Goal: Transaction & Acquisition: Purchase product/service

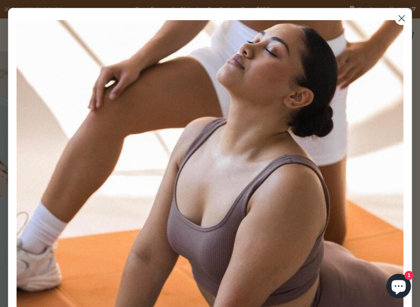
click at [402, 17] on circle "Close dialog" at bounding box center [402, 18] width 14 height 14
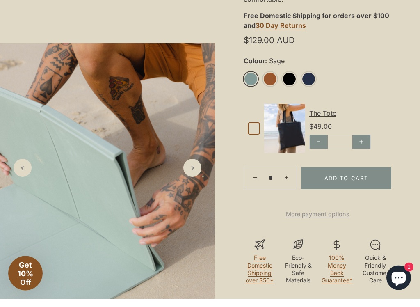
scroll to position [321, 0]
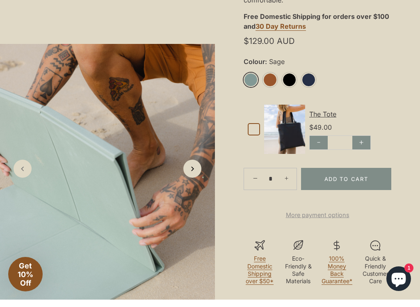
click at [198, 176] on link "Next slide" at bounding box center [192, 176] width 18 height 18
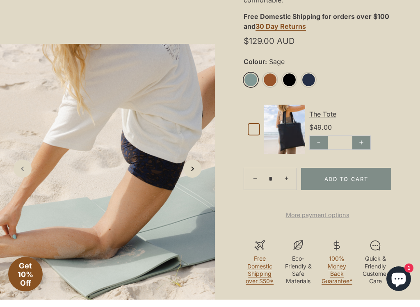
click at [199, 171] on link "Next slide" at bounding box center [192, 176] width 18 height 18
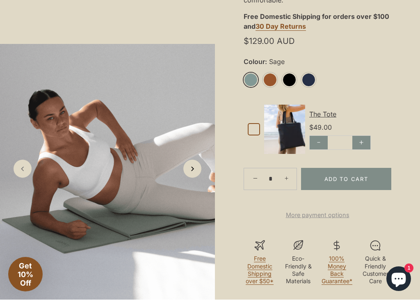
click at [200, 172] on link "Next slide" at bounding box center [192, 176] width 18 height 18
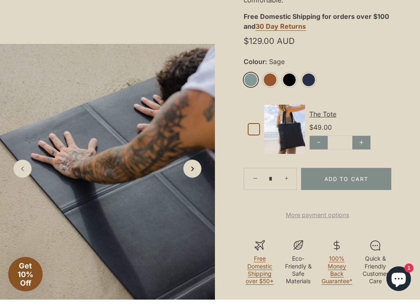
click at [198, 178] on link "Next slide" at bounding box center [192, 176] width 18 height 18
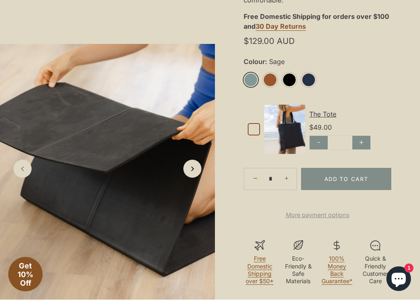
click at [200, 174] on link "Next slide" at bounding box center [192, 176] width 18 height 18
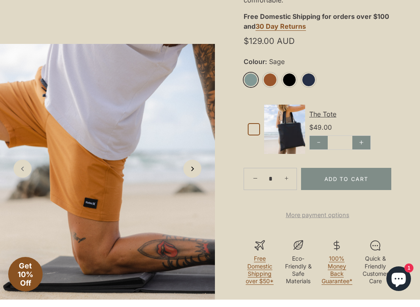
click at [199, 173] on link "Next slide" at bounding box center [192, 176] width 18 height 18
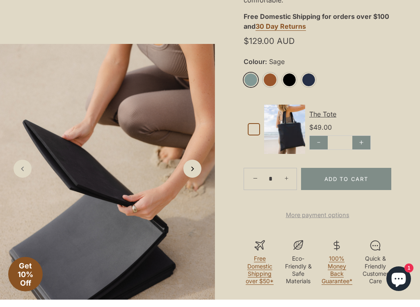
click at [201, 174] on link "Next slide" at bounding box center [192, 176] width 18 height 18
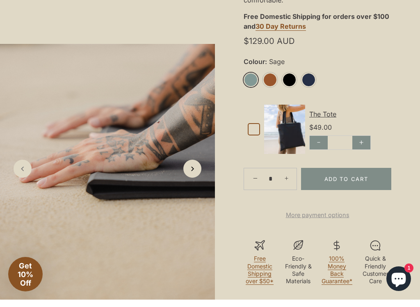
click at [197, 171] on link "Next slide" at bounding box center [192, 176] width 18 height 18
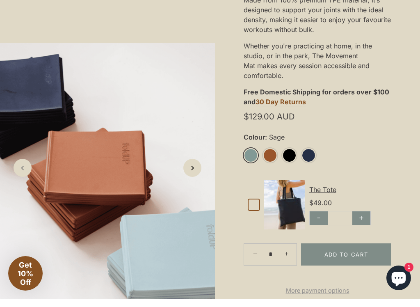
scroll to position [246, 0]
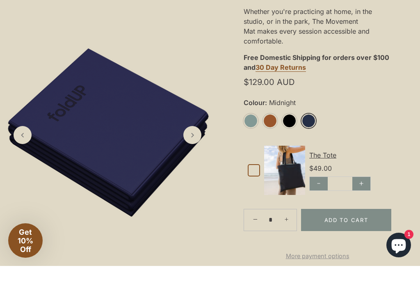
click at [306, 155] on link "Midnight" at bounding box center [308, 162] width 14 height 14
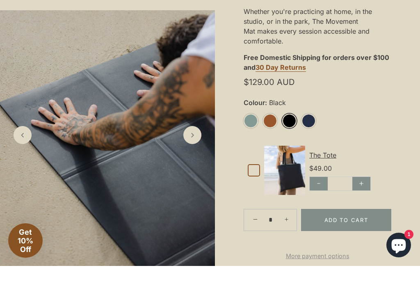
click at [290, 155] on link "Black" at bounding box center [289, 162] width 14 height 14
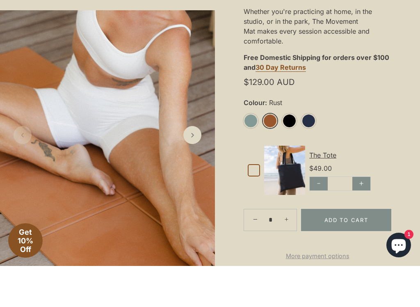
click at [271, 155] on link "Rust" at bounding box center [270, 162] width 14 height 14
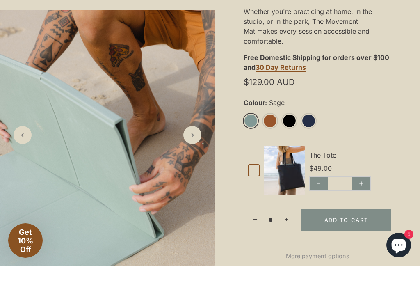
click at [250, 155] on link "Sage" at bounding box center [251, 162] width 14 height 14
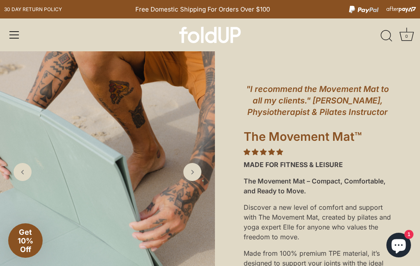
scroll to position [11, 21]
